Goal: Information Seeking & Learning: Learn about a topic

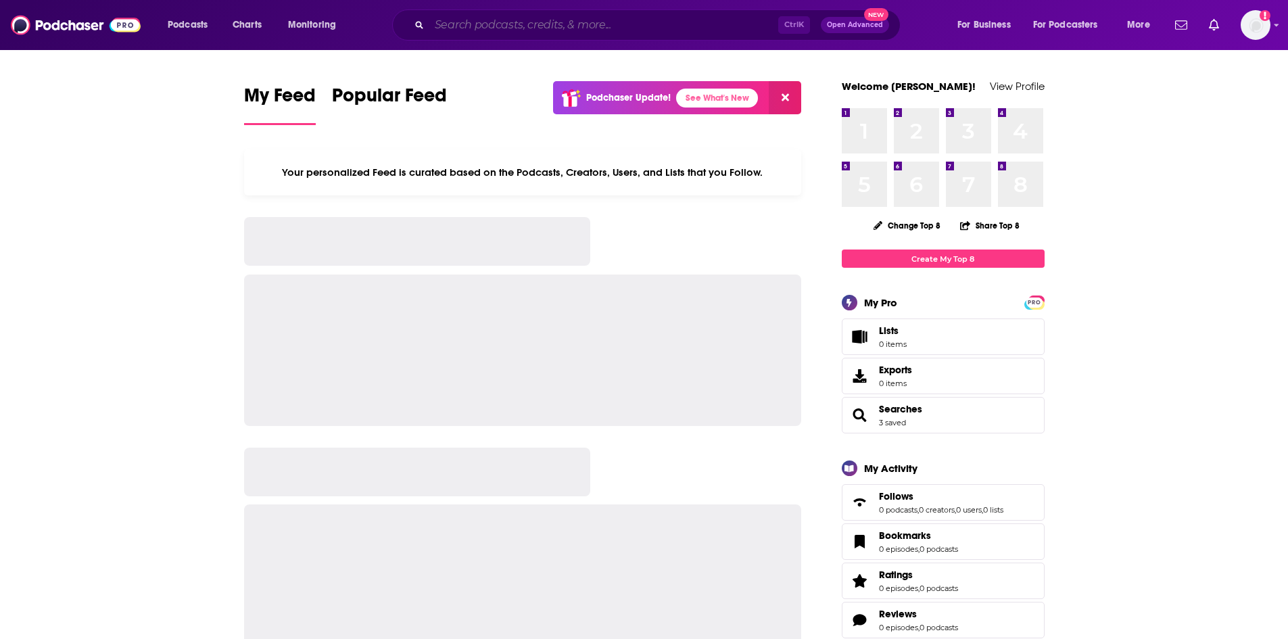
click at [554, 28] on input "Search podcasts, credits, & more..." at bounding box center [603, 25] width 349 height 22
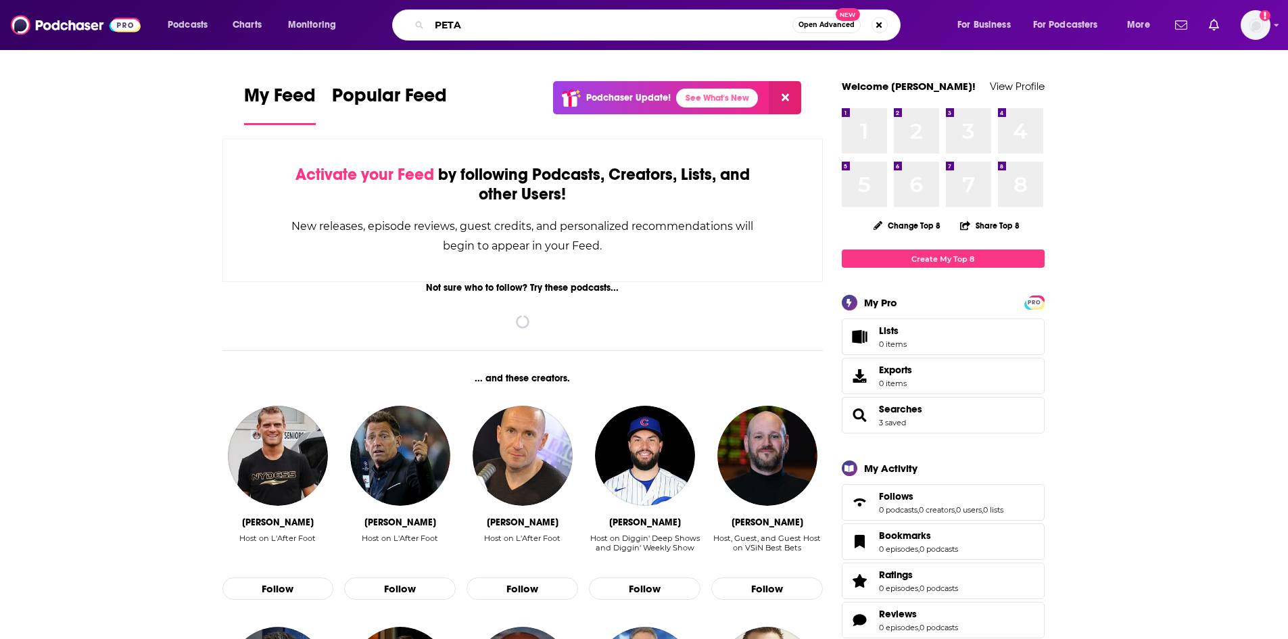
type input "PETA"
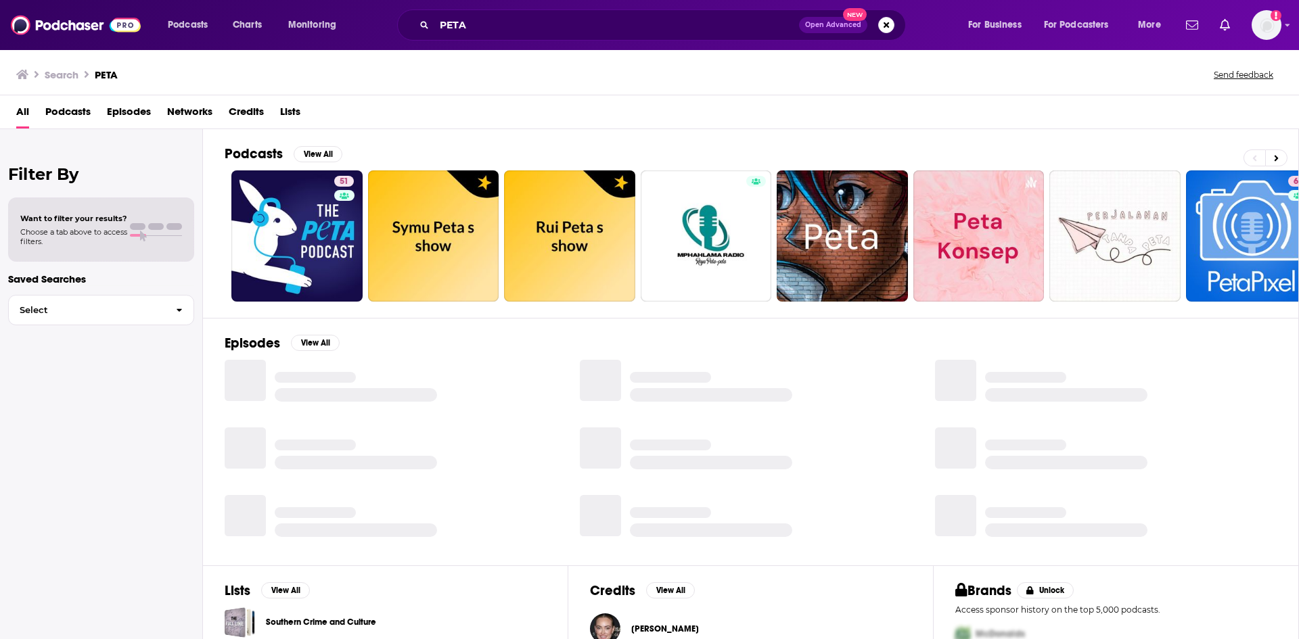
click at [147, 113] on span "Episodes" at bounding box center [129, 115] width 44 height 28
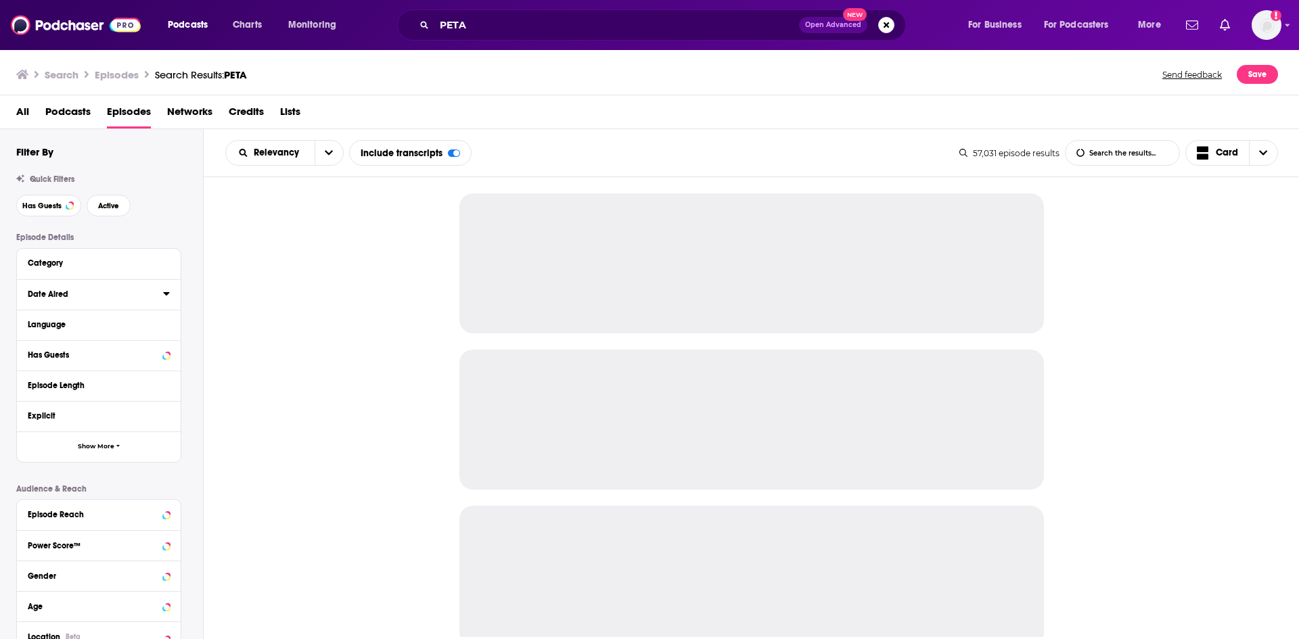
click at [166, 296] on icon at bounding box center [166, 293] width 6 height 3
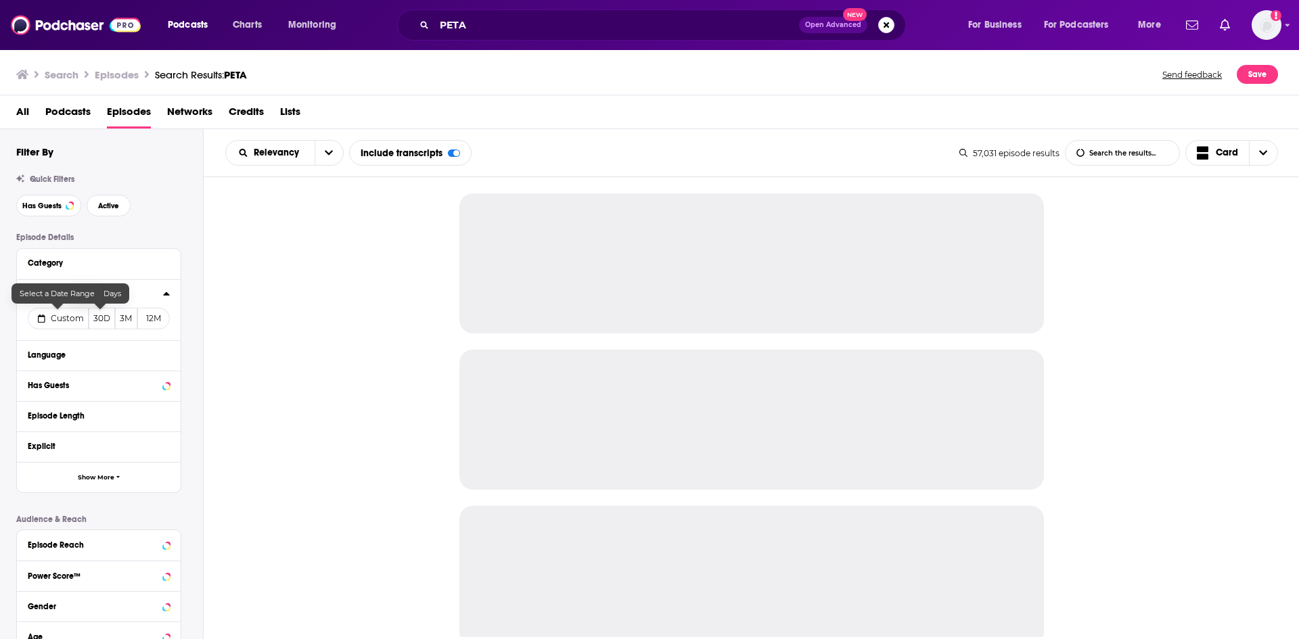
click at [64, 317] on span "Custom" at bounding box center [67, 318] width 33 height 10
select select "7"
select select "2025"
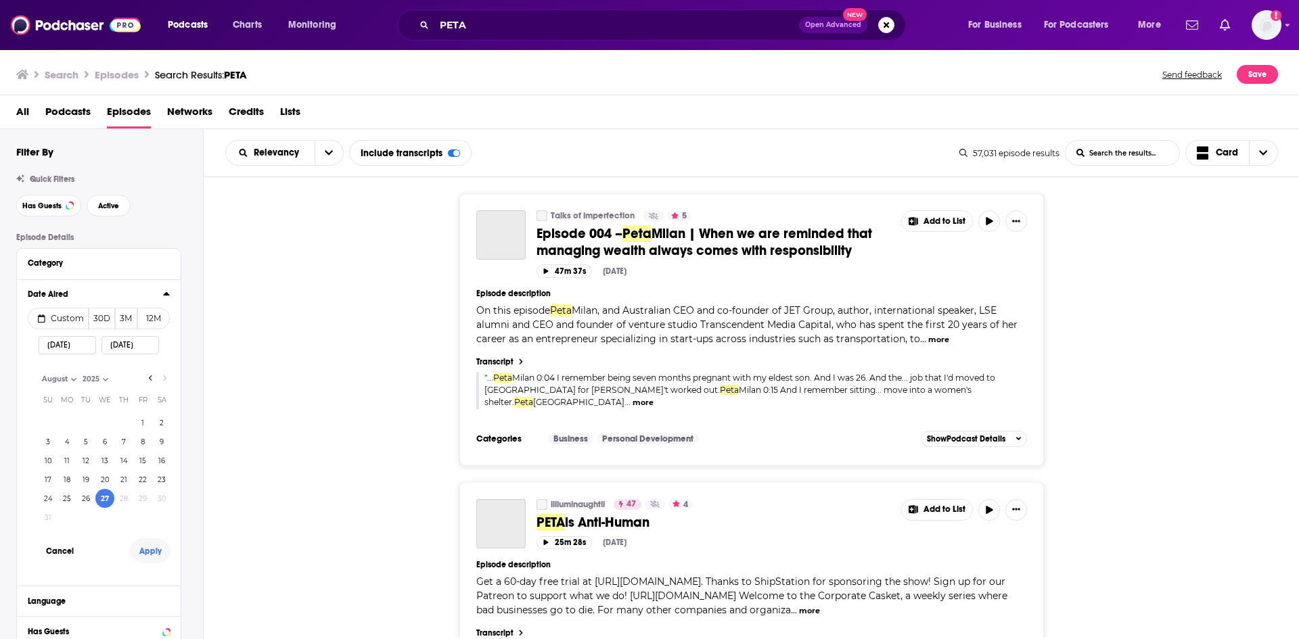
click at [152, 553] on button "Apply" at bounding box center [150, 550] width 41 height 25
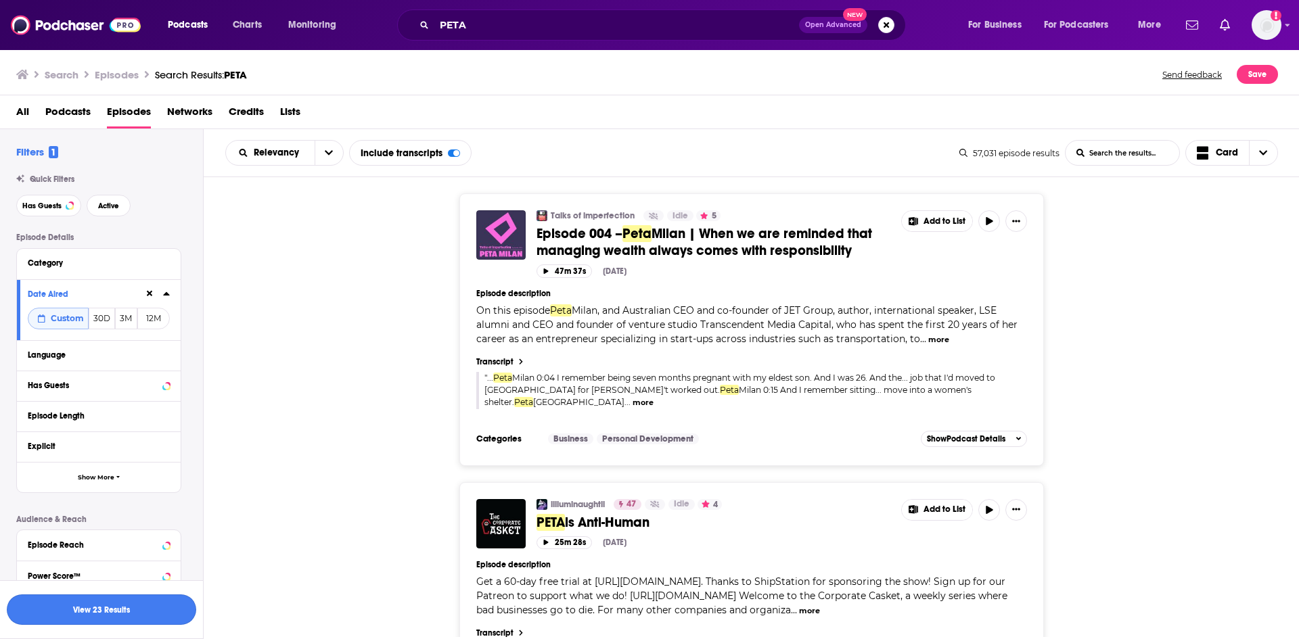
click at [162, 610] on button "View 23 Results" at bounding box center [101, 609] width 189 height 30
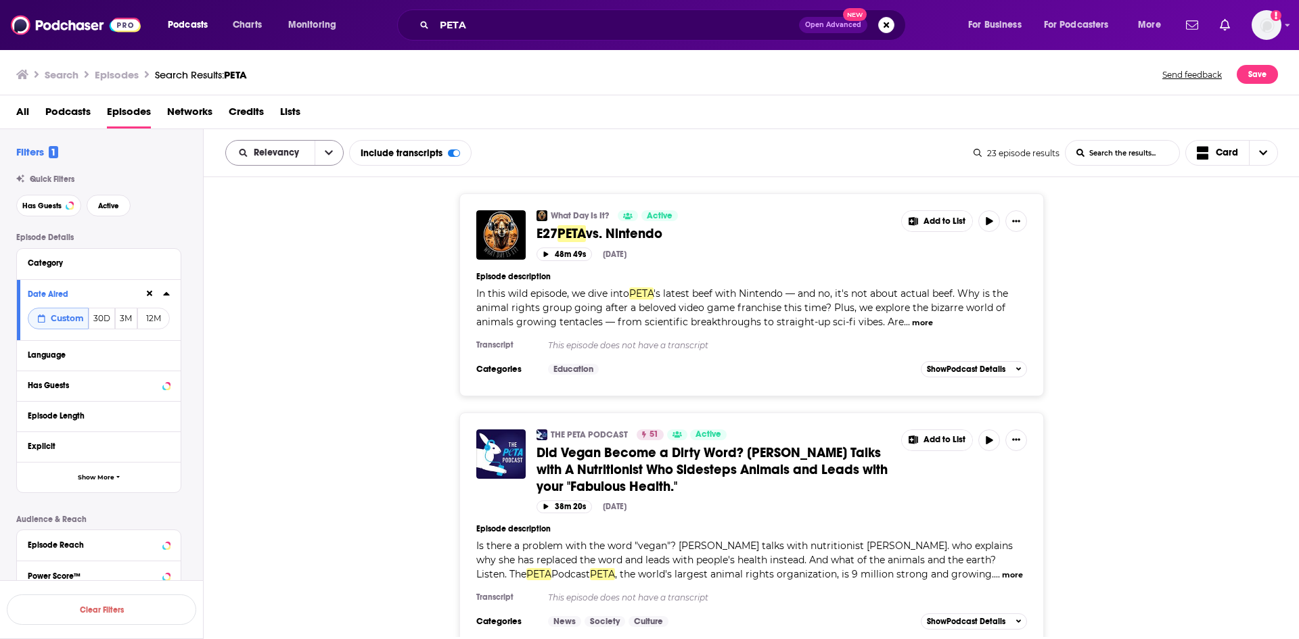
click at [322, 153] on button "open menu" at bounding box center [328, 153] width 28 height 24
click at [299, 271] on span "Power Score" at bounding box center [293, 267] width 80 height 7
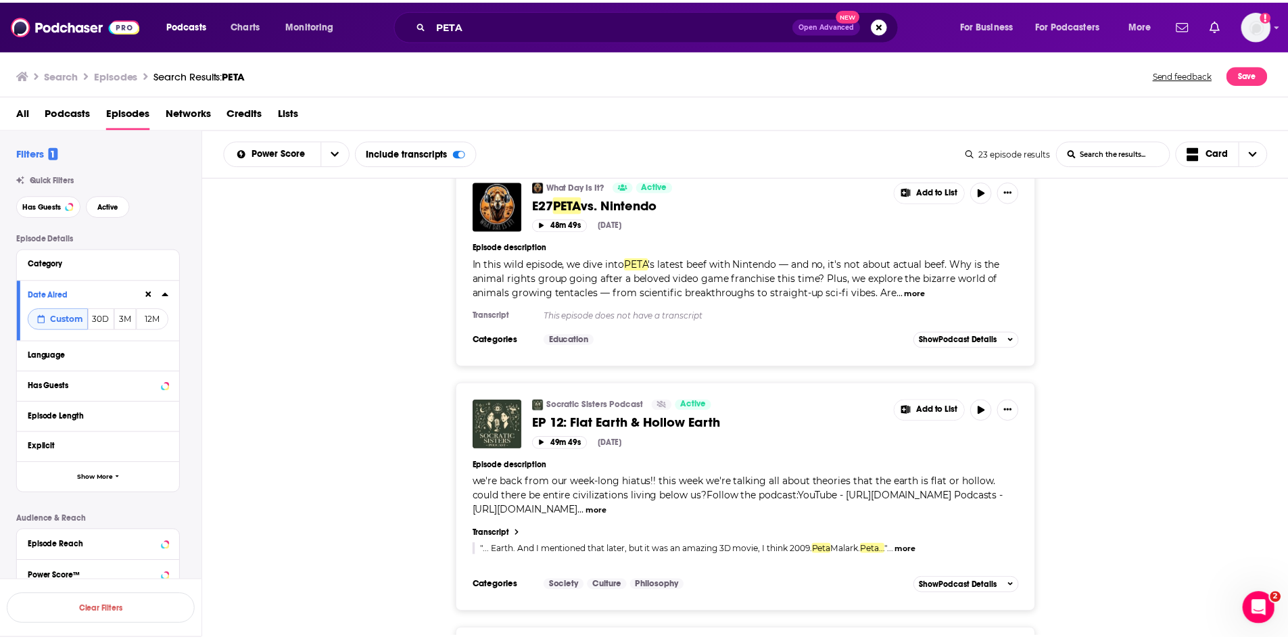
scroll to position [4664, 0]
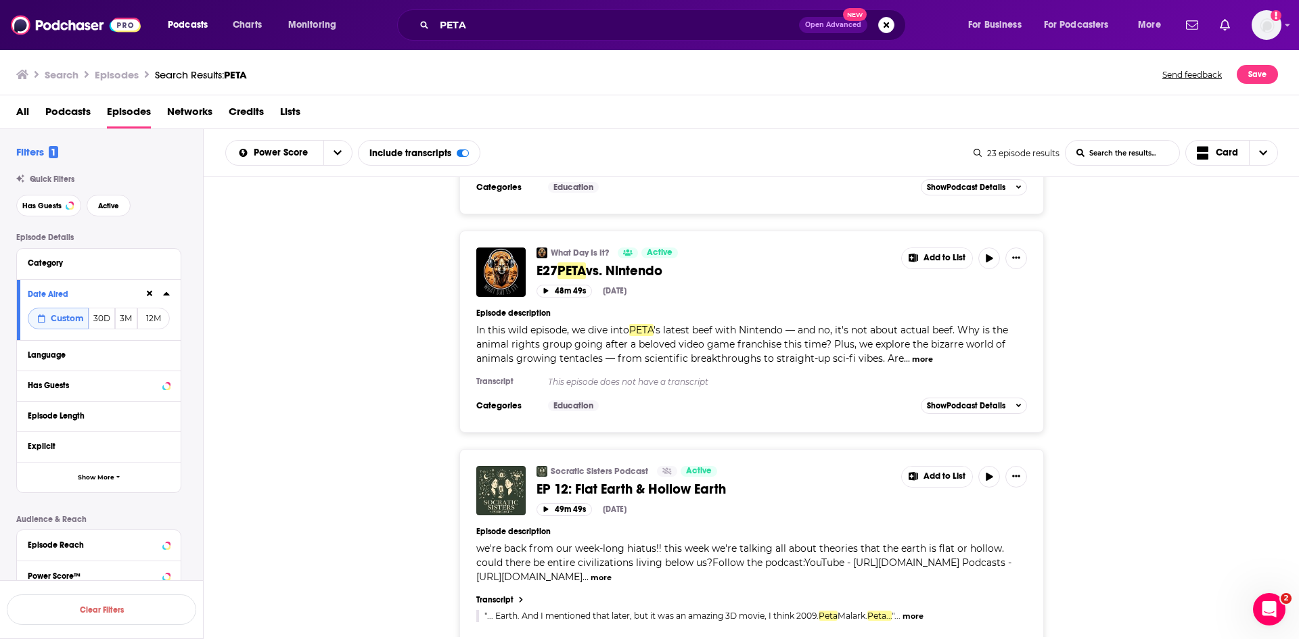
click at [586, 262] on span "PETA" at bounding box center [571, 270] width 28 height 17
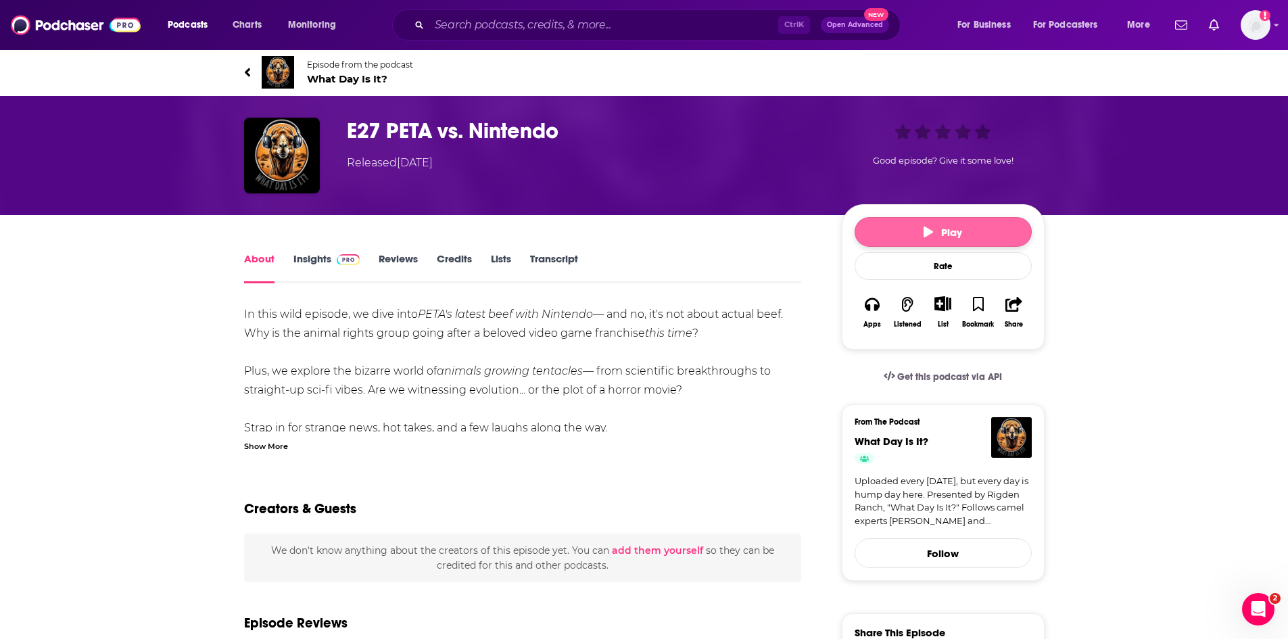
click at [931, 236] on icon "button" at bounding box center [928, 232] width 9 height 11
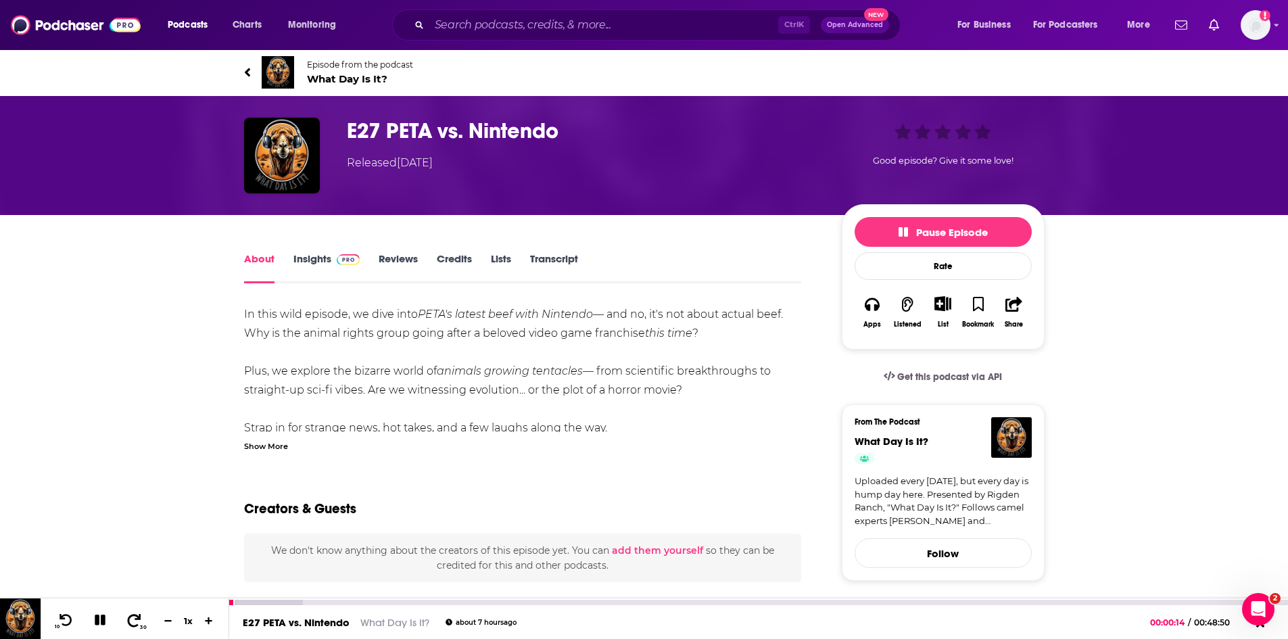
click at [135, 619] on icon at bounding box center [135, 619] width 14 height 13
click at [137, 617] on icon at bounding box center [134, 620] width 17 height 14
click at [137, 618] on icon at bounding box center [135, 619] width 14 height 13
click at [332, 599] on div at bounding box center [758, 602] width 1059 height 7
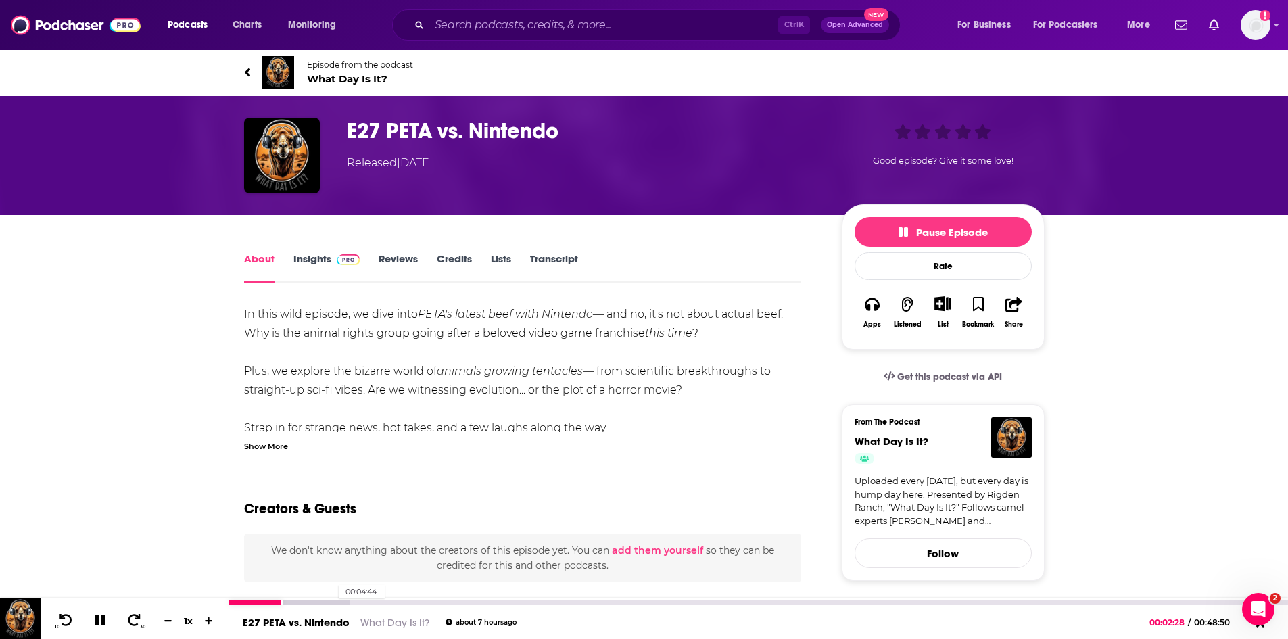
click at [332, 601] on div at bounding box center [289, 602] width 121 height 5
click at [311, 600] on div at bounding box center [281, 602] width 104 height 5
click at [287, 601] on div at bounding box center [275, 602] width 92 height 5
click at [267, 602] on div at bounding box center [258, 602] width 59 height 5
click at [102, 617] on icon at bounding box center [100, 620] width 15 height 15
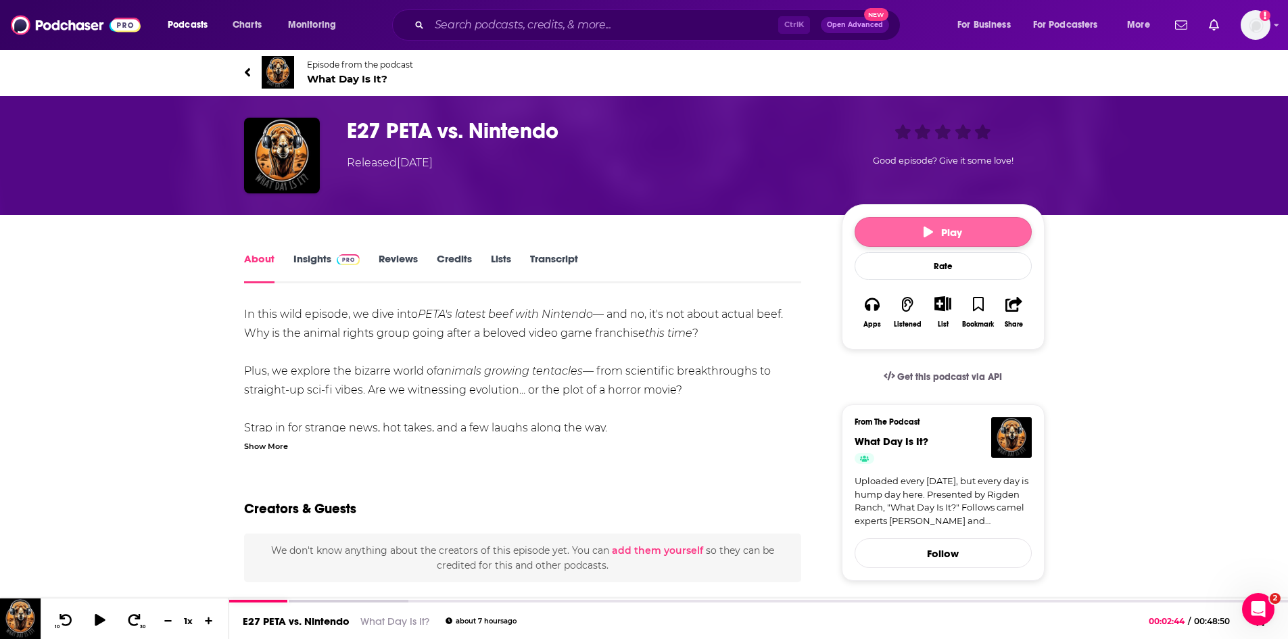
click at [925, 227] on icon "button" at bounding box center [928, 232] width 9 height 11
click at [261, 258] on link "About" at bounding box center [259, 267] width 30 height 31
click at [367, 71] on span "Episode from the podcast What Day Is It?" at bounding box center [360, 73] width 106 height 26
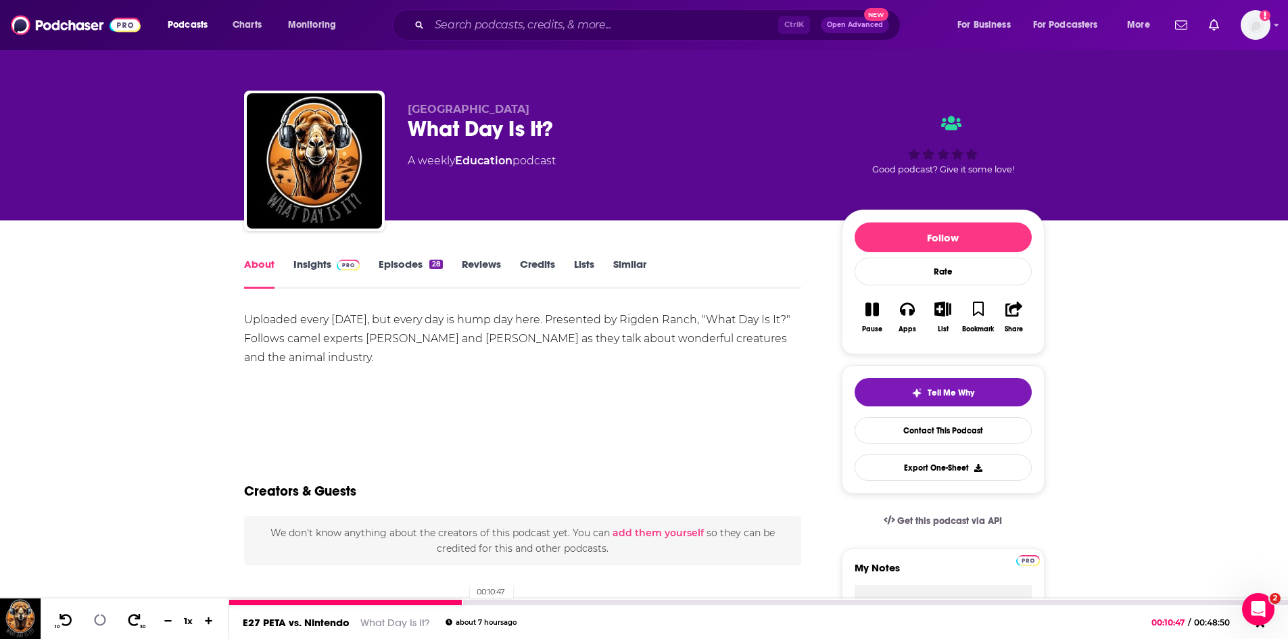
click at [463, 602] on div "00:10:47" at bounding box center [758, 602] width 1059 height 5
click at [525, 604] on div at bounding box center [389, 602] width 321 height 5
click at [606, 603] on div at bounding box center [420, 602] width 383 height 5
click at [684, 601] on div at bounding box center [460, 602] width 463 height 5
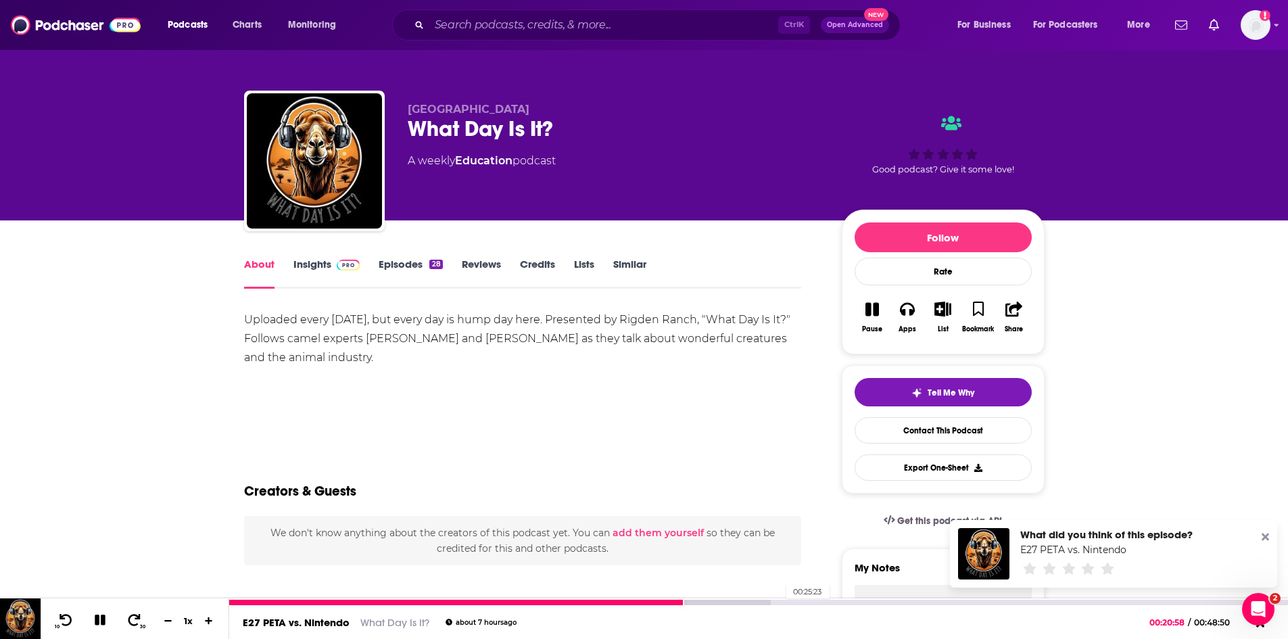
click at [780, 605] on div "00:25:23" at bounding box center [758, 602] width 1059 height 5
click at [1265, 540] on icon at bounding box center [1265, 537] width 7 height 11
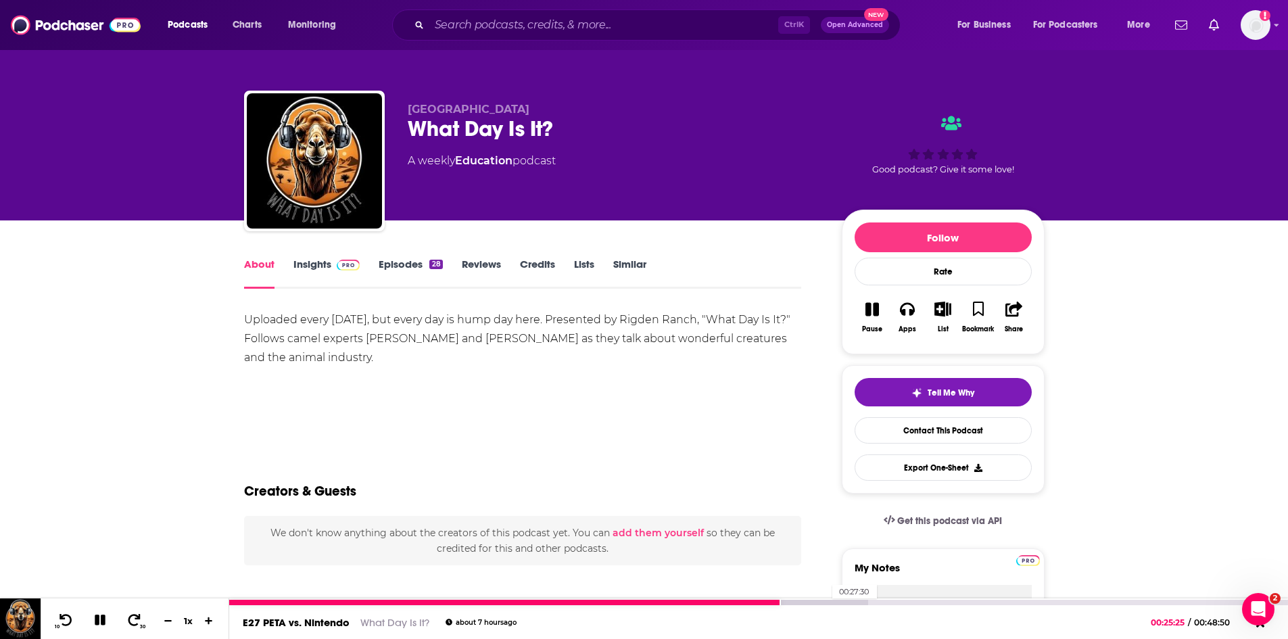
click at [826, 602] on div at bounding box center [548, 602] width 639 height 5
click at [915, 603] on div at bounding box center [572, 602] width 686 height 5
click at [963, 603] on div at bounding box center [615, 602] width 773 height 5
click at [1035, 602] on div at bounding box center [640, 602] width 822 height 5
click at [985, 602] on div at bounding box center [632, 602] width 806 height 5
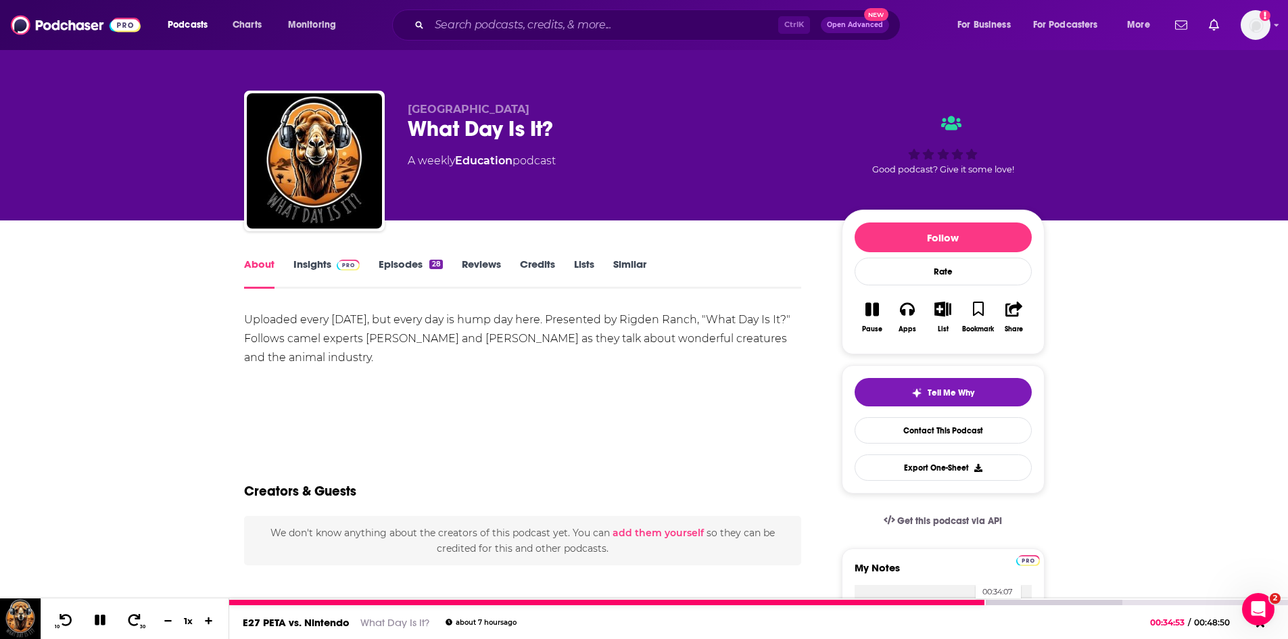
click at [969, 602] on div at bounding box center [607, 602] width 756 height 5
click at [133, 621] on icon at bounding box center [134, 620] width 17 height 14
click at [128, 624] on icon at bounding box center [134, 620] width 17 height 14
click at [127, 613] on span at bounding box center [134, 621] width 17 height 16
click at [130, 614] on icon at bounding box center [134, 620] width 17 height 14
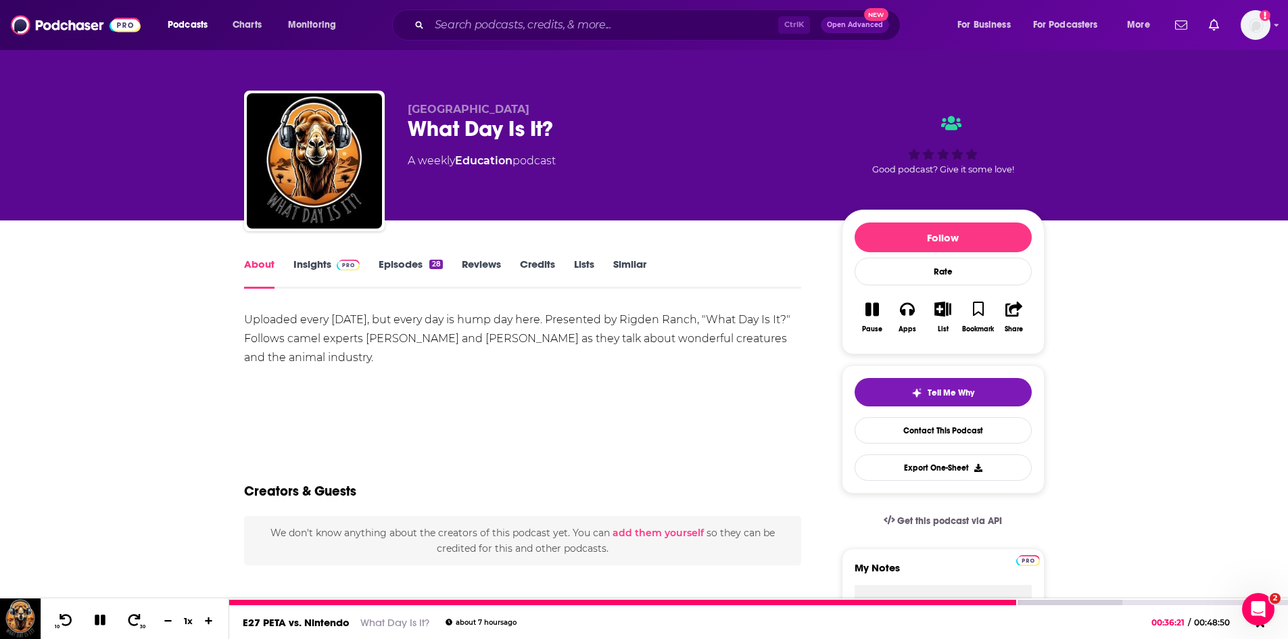
click at [100, 620] on icon at bounding box center [100, 620] width 19 height 18
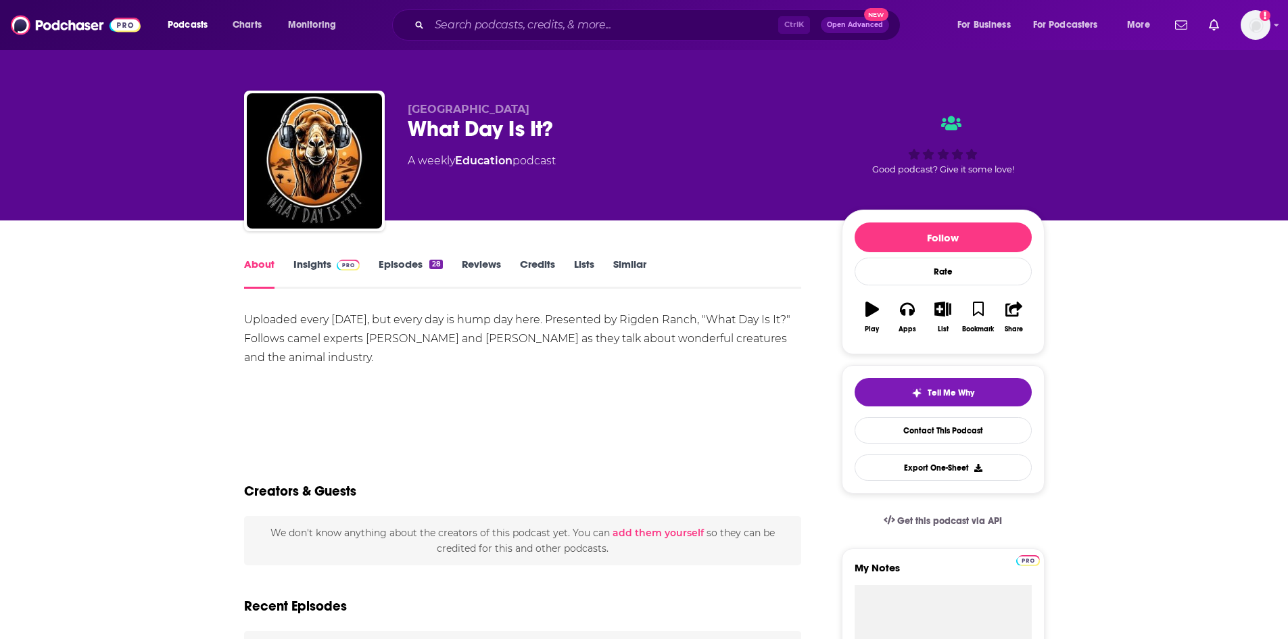
click at [308, 264] on link "Insights" at bounding box center [327, 273] width 67 height 31
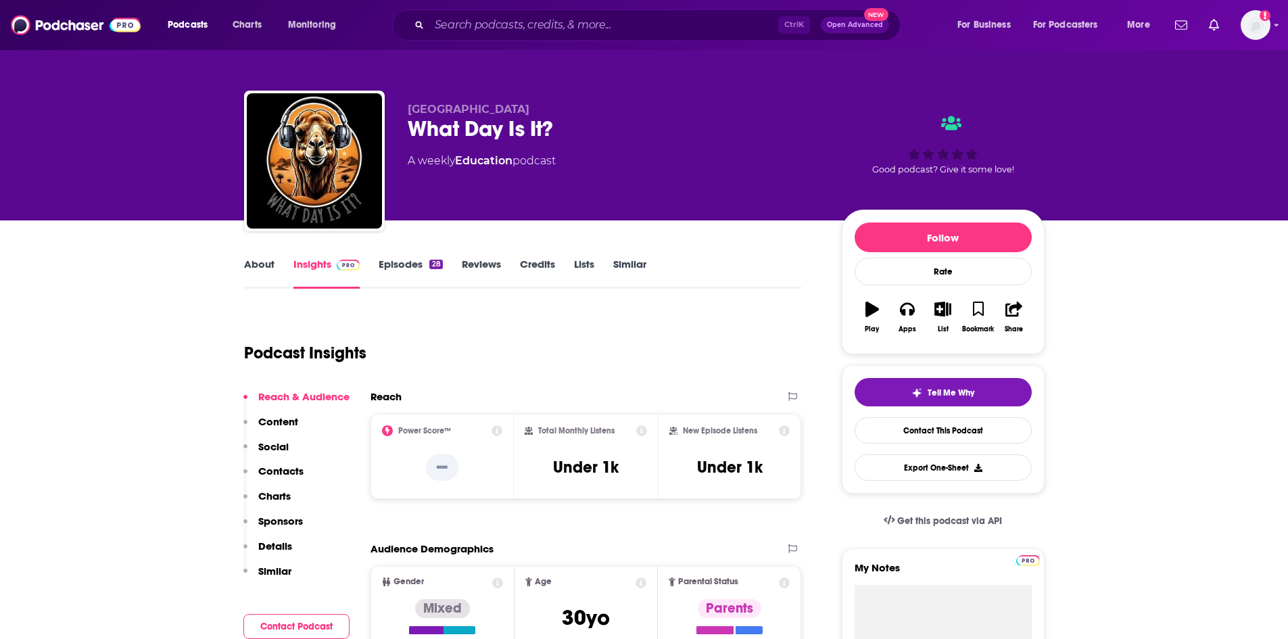
click at [266, 266] on link "About" at bounding box center [259, 273] width 30 height 31
